Goal: Information Seeking & Learning: Understand process/instructions

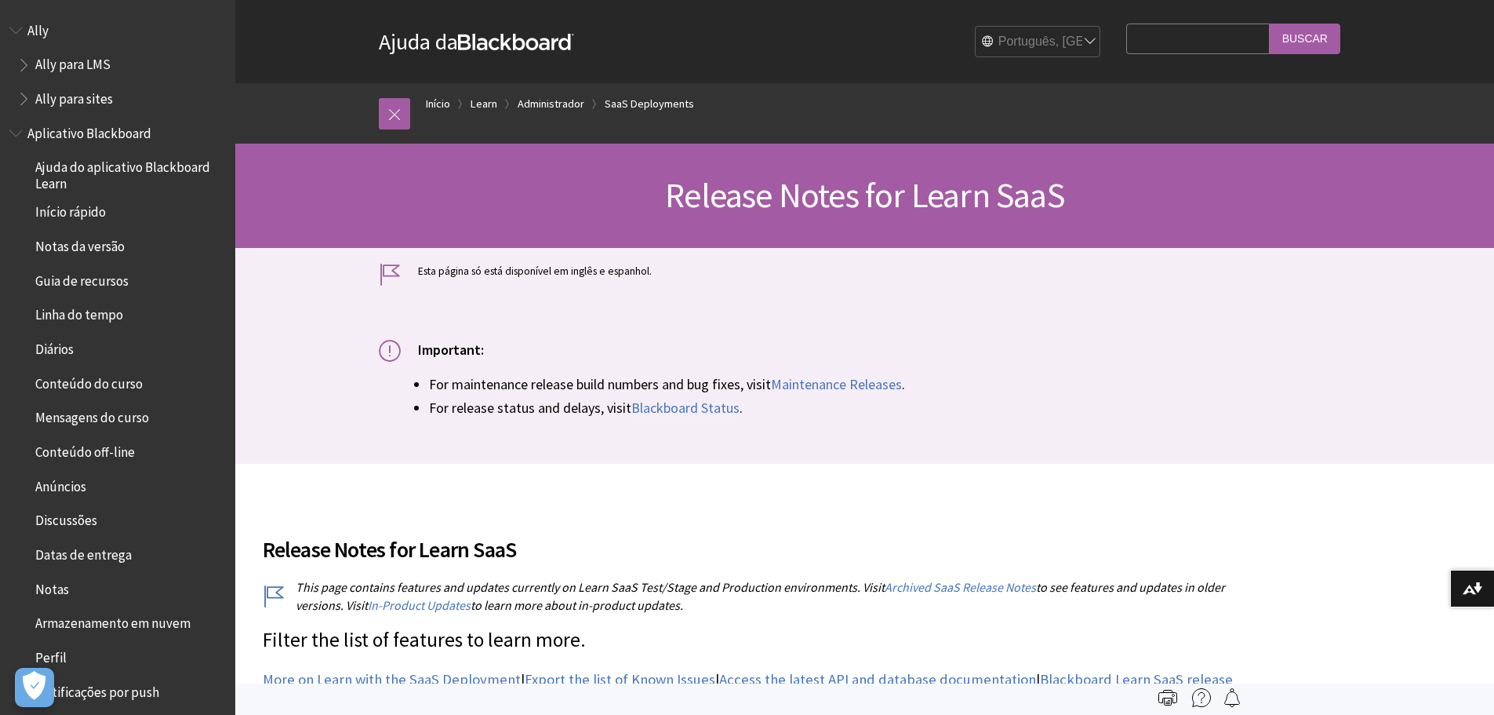
click at [1142, 39] on input "Search Query" at bounding box center [1197, 39] width 143 height 31
type input "copiar"
click at [1312, 38] on input "Buscar" at bounding box center [1305, 39] width 71 height 31
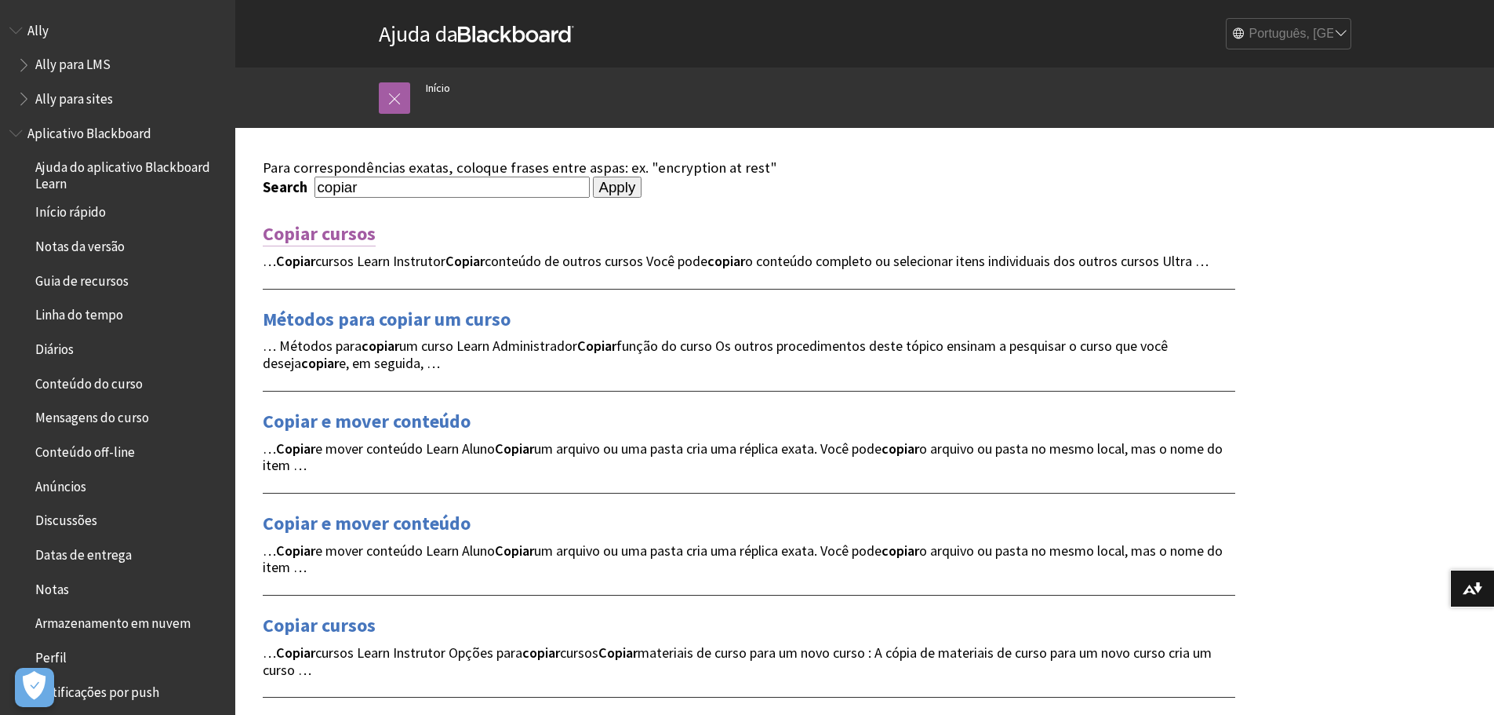
click at [289, 226] on link "Copiar cursos" at bounding box center [319, 233] width 113 height 25
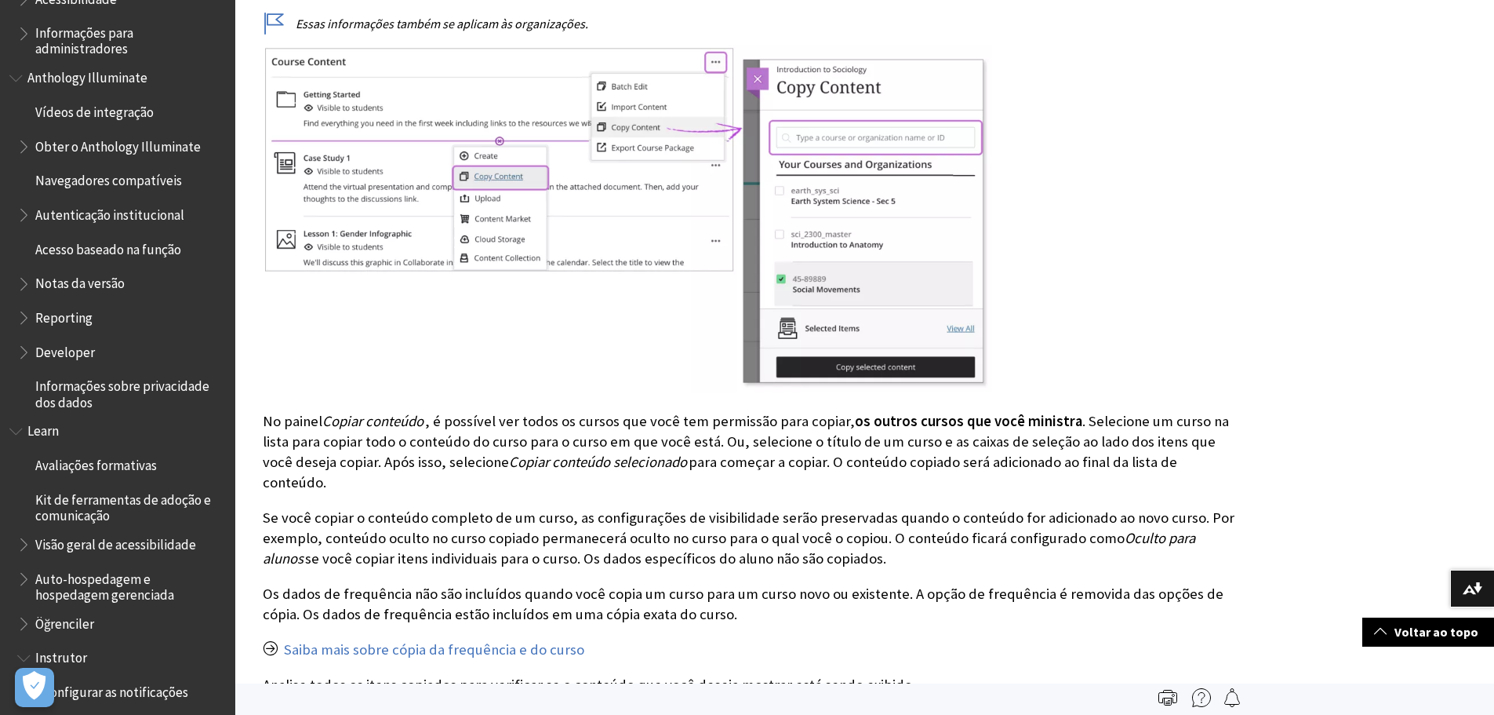
scroll to position [466, 0]
